Goal: Task Accomplishment & Management: Use online tool/utility

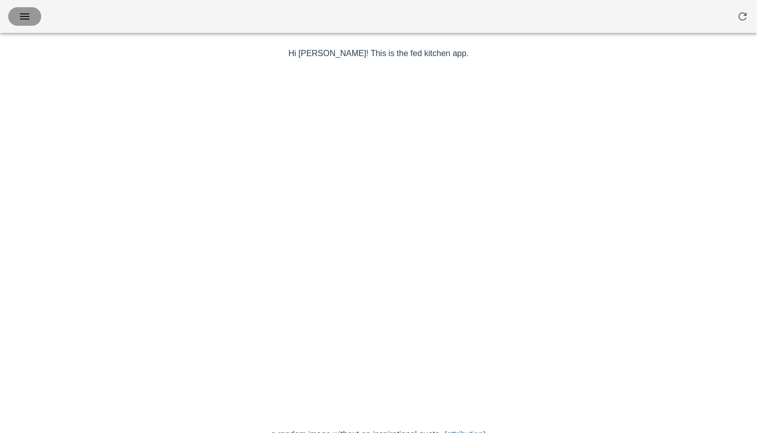
click at [27, 18] on icon "button" at bounding box center [25, 16] width 12 height 12
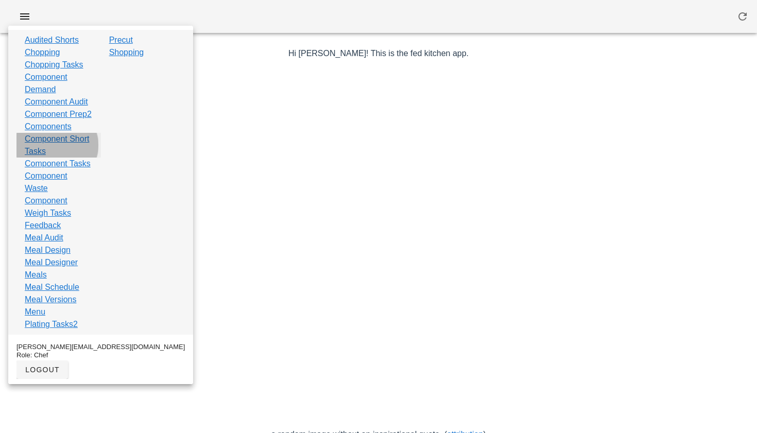
click at [48, 158] on link "Component Short Tasks" at bounding box center [59, 145] width 68 height 25
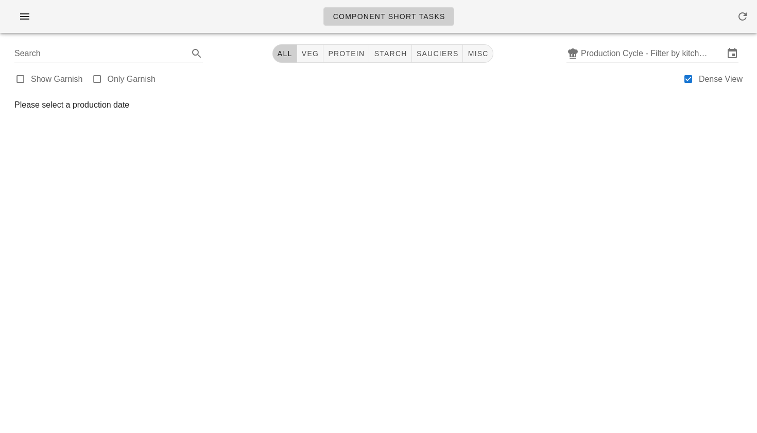
click at [604, 57] on input "Production Cycle - Filter by kitchen production schedules" at bounding box center [652, 53] width 143 height 16
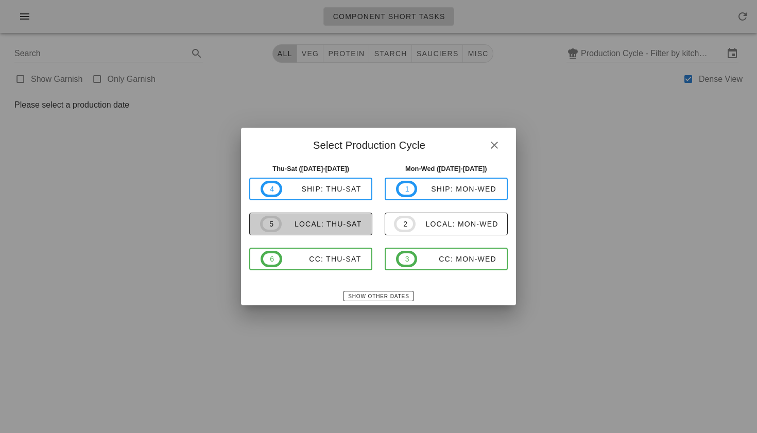
click at [341, 229] on span "5 local: Thu-Sat" at bounding box center [310, 224] width 101 height 16
type input "local: Thu-Sat (Sep 18-Sep 20)"
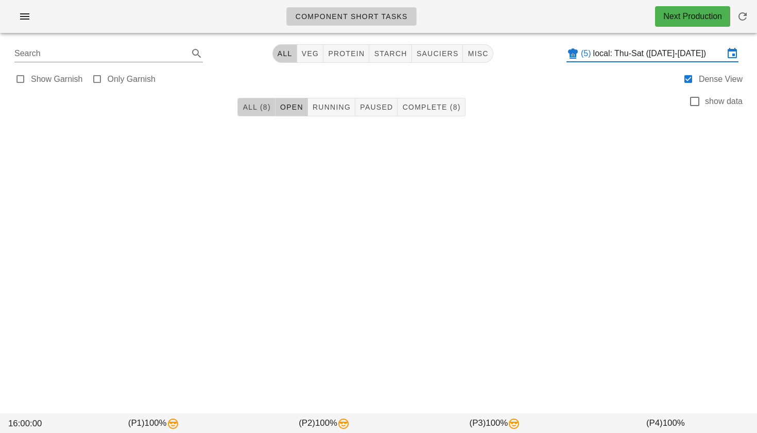
click at [265, 110] on span "All (8)" at bounding box center [256, 107] width 28 height 8
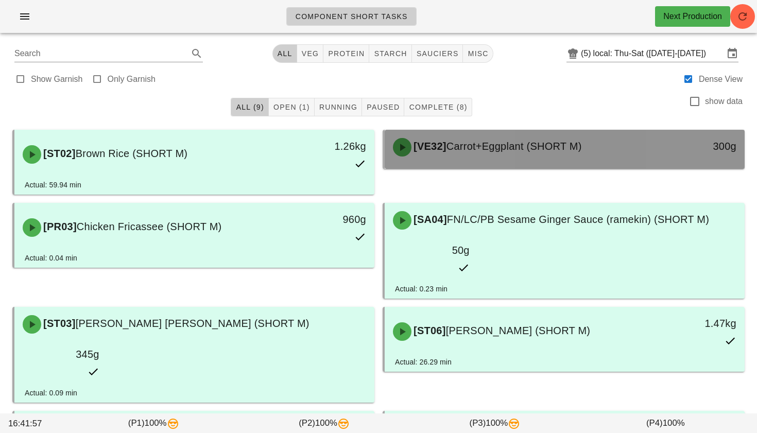
click at [446, 146] on span "[VE32]" at bounding box center [428, 146] width 35 height 11
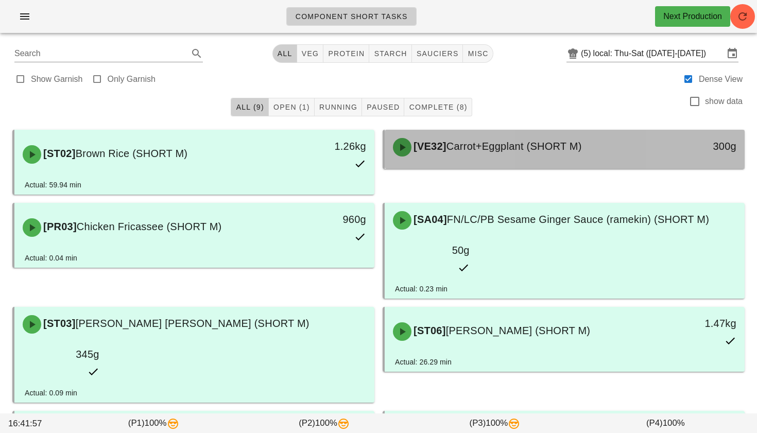
click at [424, 161] on div "[VE32] Carrot+Eggplant (SHORT M)" at bounding box center [520, 147] width 267 height 31
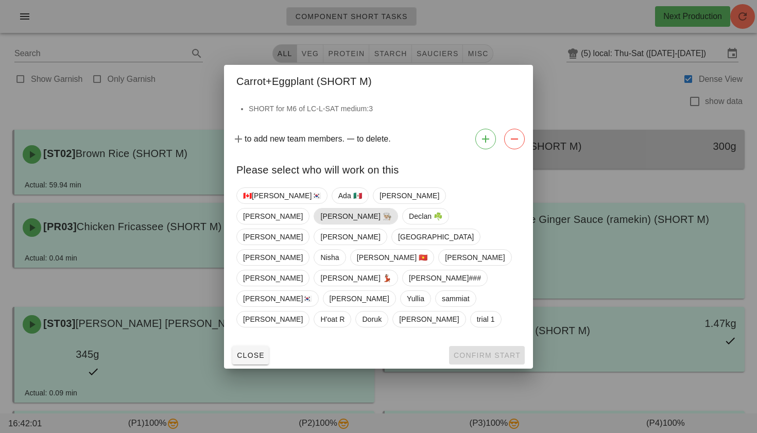
click at [391, 224] on span "Danilo 👨🏼‍🍳" at bounding box center [355, 216] width 71 height 15
click at [459, 351] on span "Confirm Start" at bounding box center [486, 355] width 67 height 8
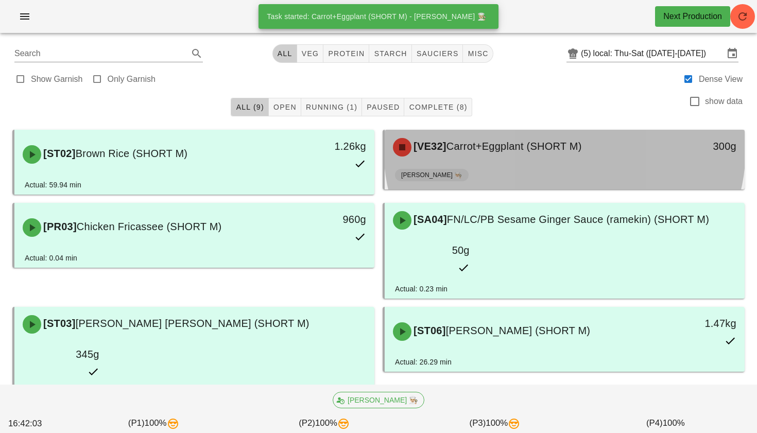
click at [491, 163] on div "[VE32] Carrot+Eggplant (SHORT M) 300g" at bounding box center [565, 147] width 360 height 35
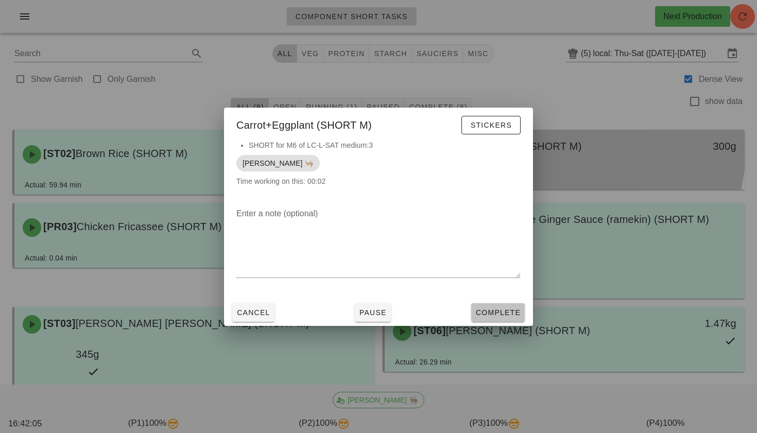
click at [478, 312] on span "Complete" at bounding box center [497, 312] width 45 height 8
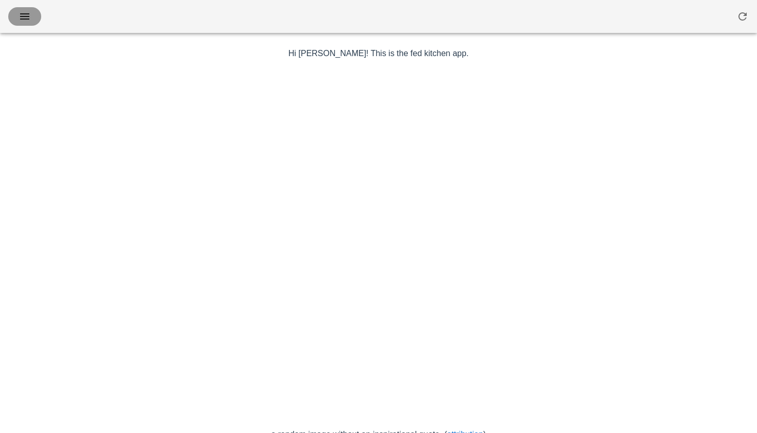
click at [25, 21] on icon "button" at bounding box center [25, 16] width 12 height 12
click at [24, 13] on icon "button" at bounding box center [25, 16] width 12 height 12
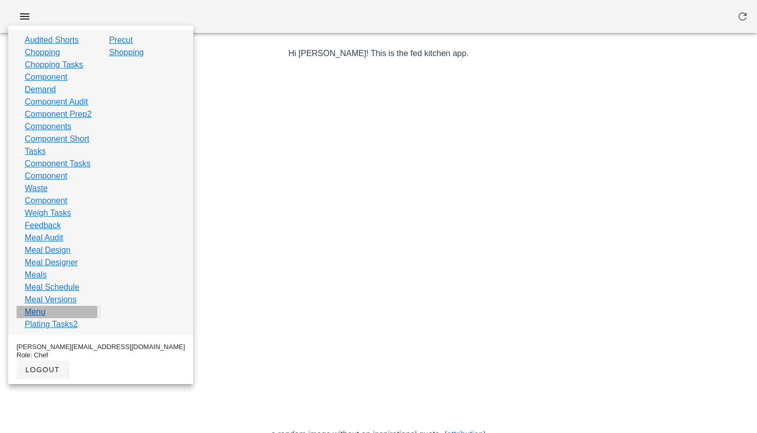
click at [42, 318] on link "Menu" at bounding box center [35, 312] width 21 height 12
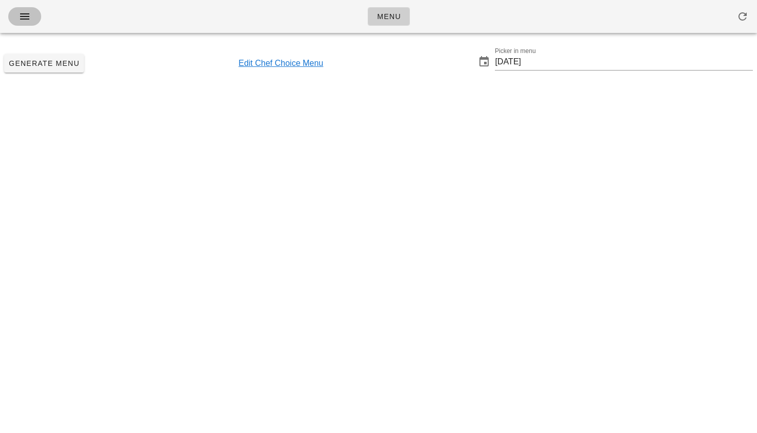
click at [22, 11] on icon "button" at bounding box center [25, 16] width 12 height 12
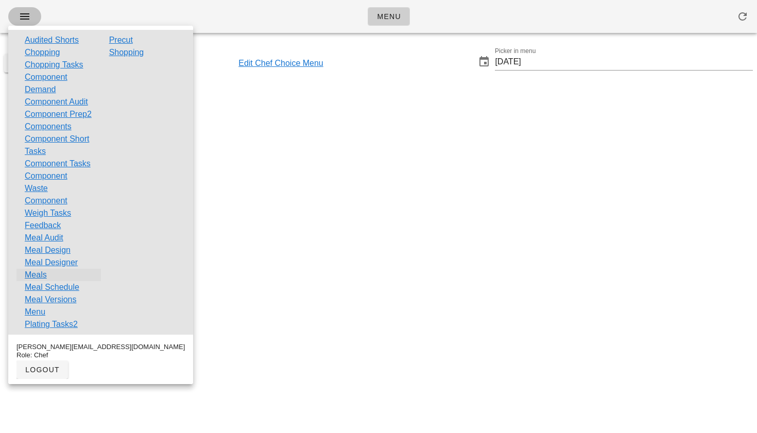
click at [38, 281] on link "Meals" at bounding box center [36, 275] width 22 height 12
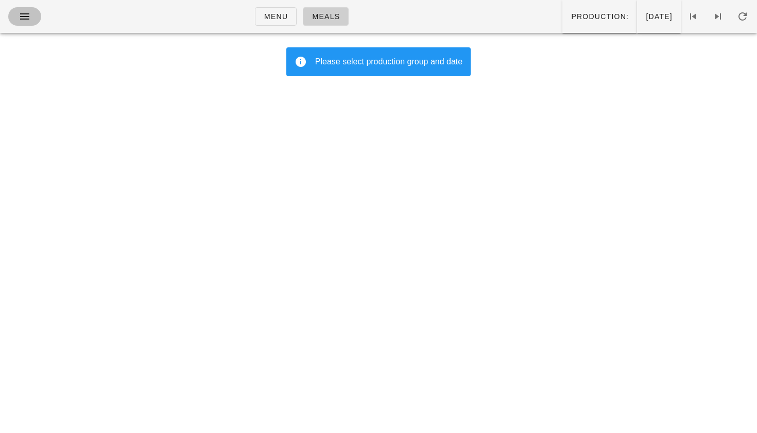
click at [22, 14] on icon "button" at bounding box center [25, 16] width 12 height 12
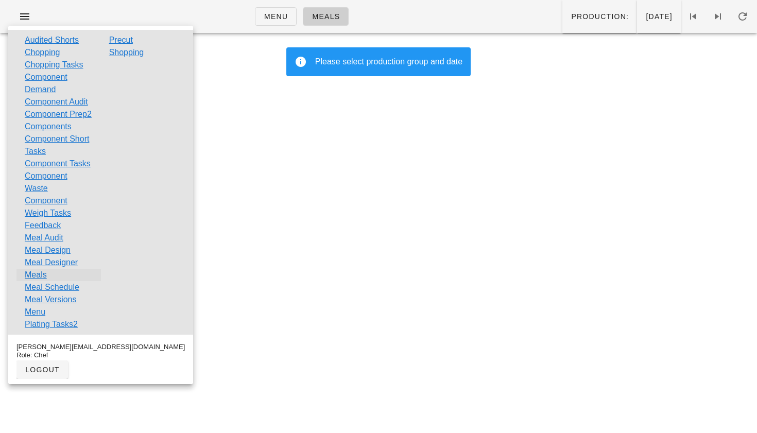
click at [44, 281] on link "Meals" at bounding box center [36, 275] width 22 height 12
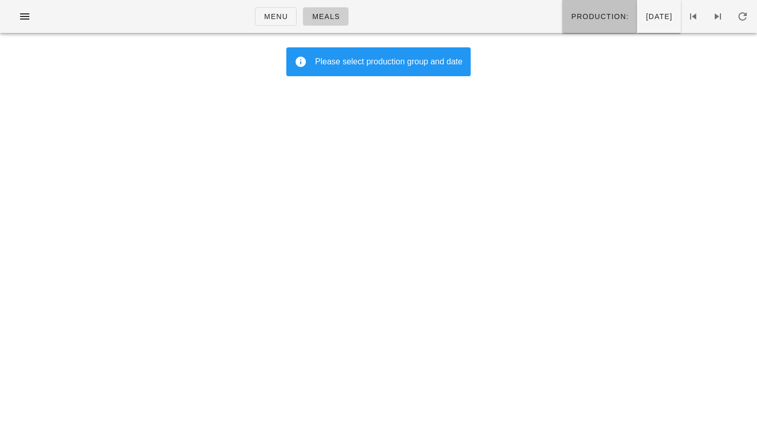
click at [562, 28] on button "Production:" at bounding box center [599, 16] width 75 height 33
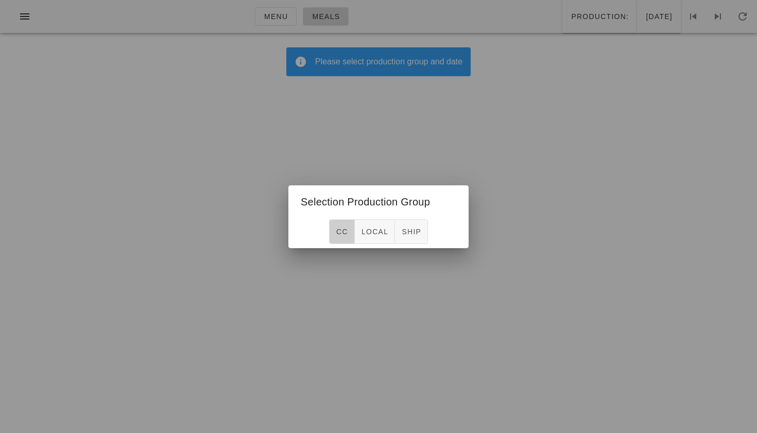
click at [348, 232] on button "CC" at bounding box center [342, 231] width 26 height 25
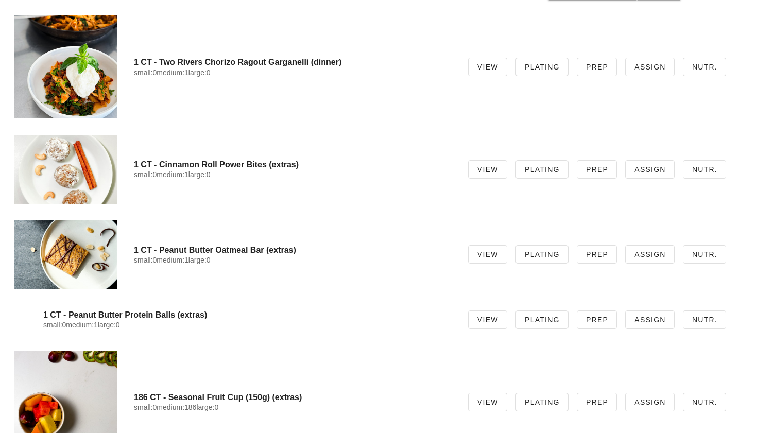
scroll to position [2836, 0]
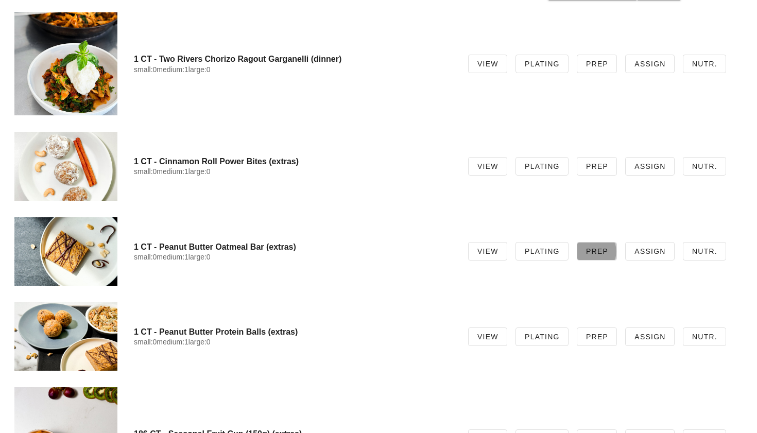
click at [596, 251] on span "Prep" at bounding box center [597, 251] width 23 height 8
